Goal: Information Seeking & Learning: Learn about a topic

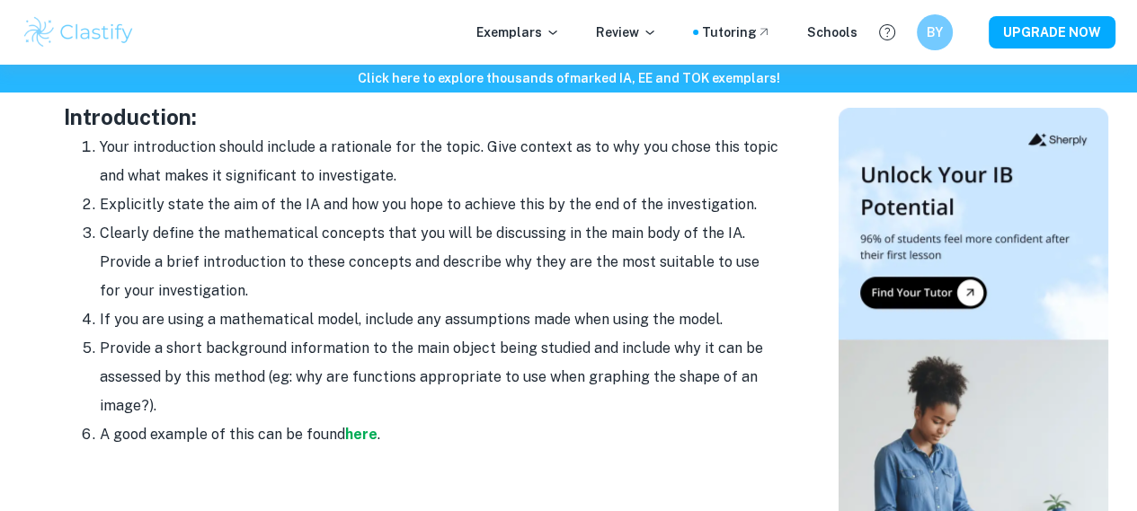
scroll to position [1169, 0]
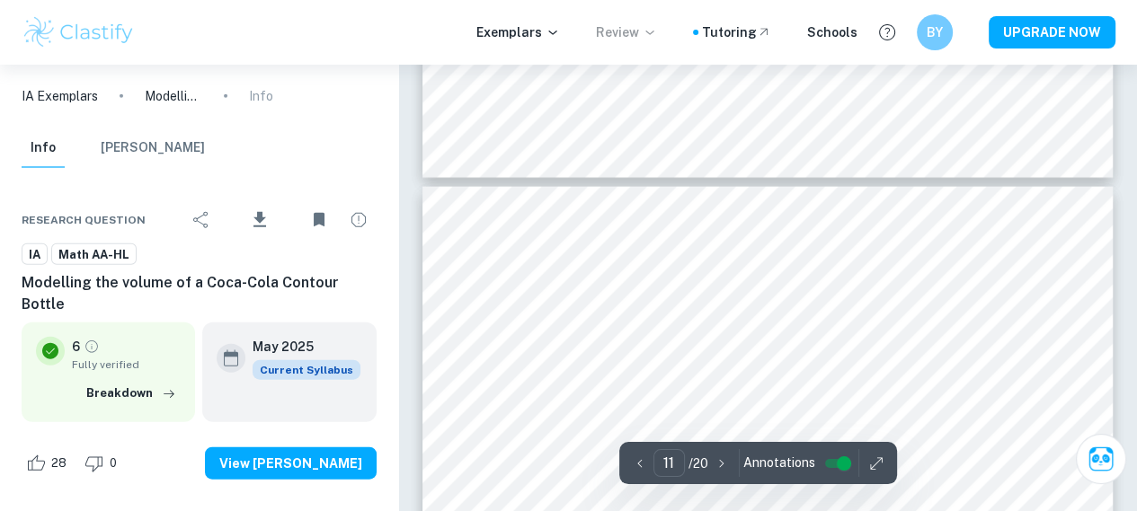
scroll to position [9336, 0]
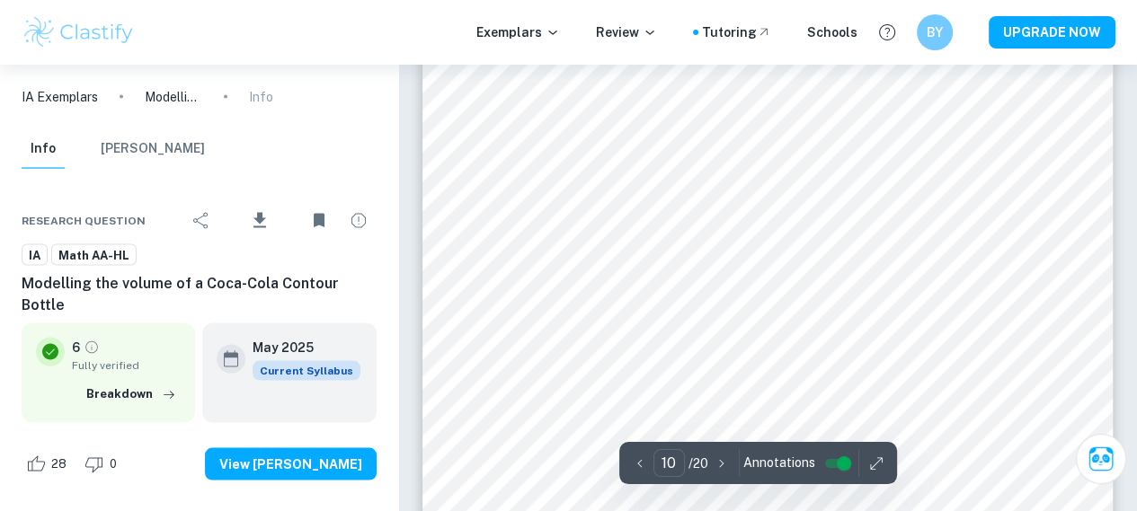
type input "9"
